Goal: Information Seeking & Learning: Learn about a topic

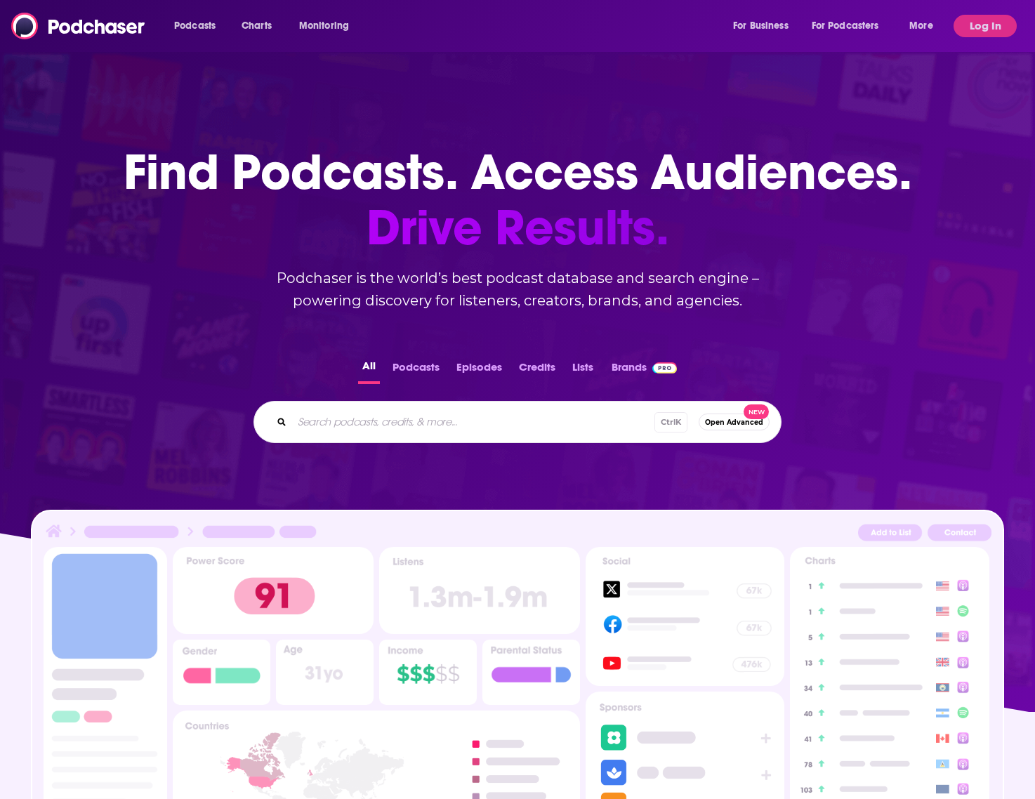
click at [446, 409] on div "Ctrl K Open Advanced New" at bounding box center [518, 422] width 528 height 42
click at [447, 419] on input "Search podcasts, credits, & more..." at bounding box center [495, 422] width 407 height 22
type input "boy problems"
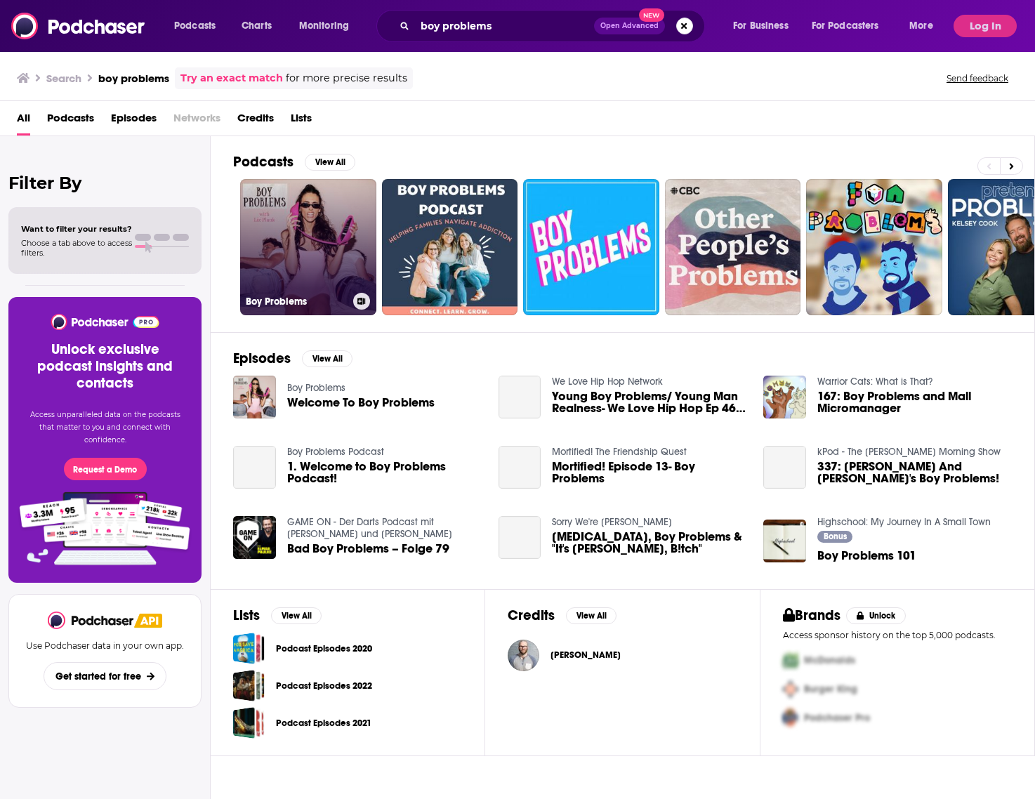
click at [322, 251] on link "Boy Problems" at bounding box center [308, 247] width 136 height 136
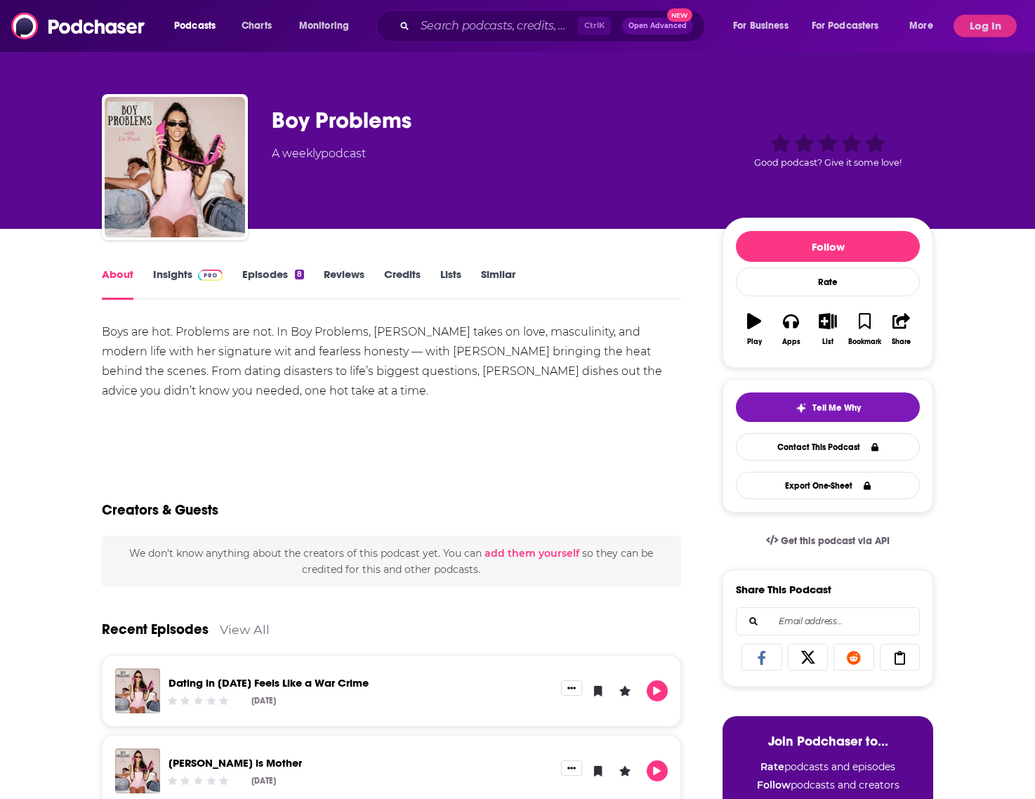
click at [197, 276] on span at bounding box center [207, 274] width 30 height 13
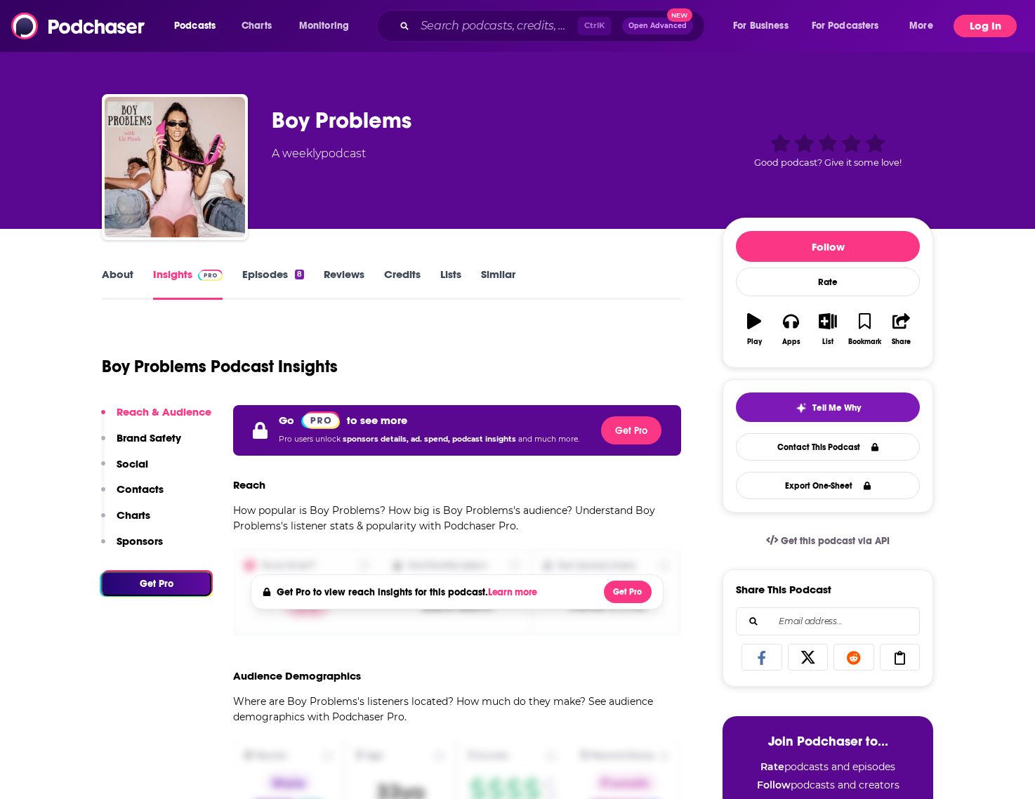
click at [973, 32] on button "Log In" at bounding box center [985, 26] width 63 height 22
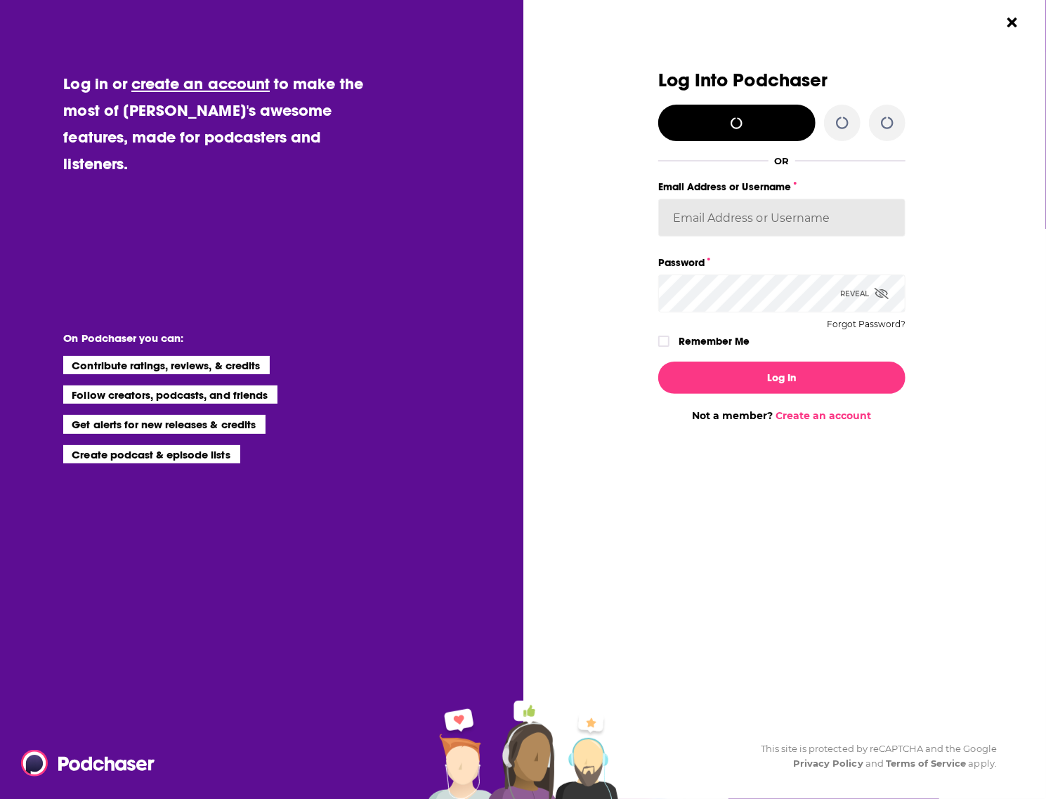
type input "evankrask"
click at [768, 359] on div "Log In Not a member? Create an account" at bounding box center [781, 386] width 247 height 72
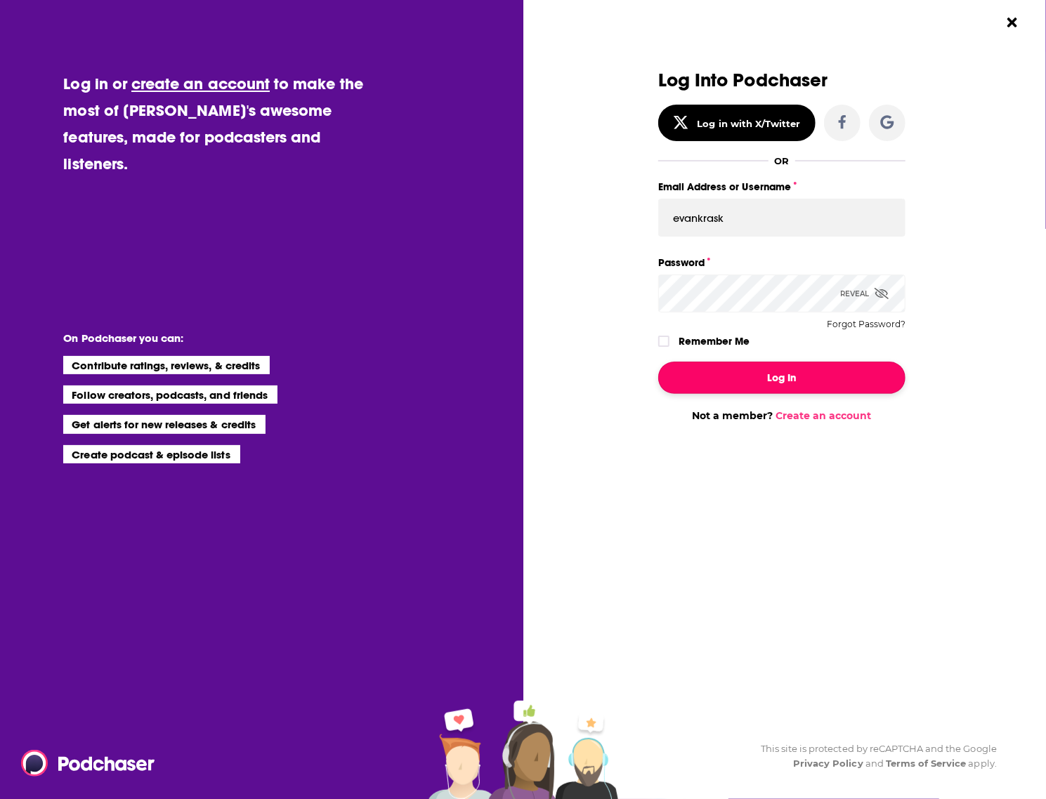
click at [771, 377] on button "Log In" at bounding box center [781, 378] width 247 height 32
